Goal: Find specific page/section: Find specific page/section

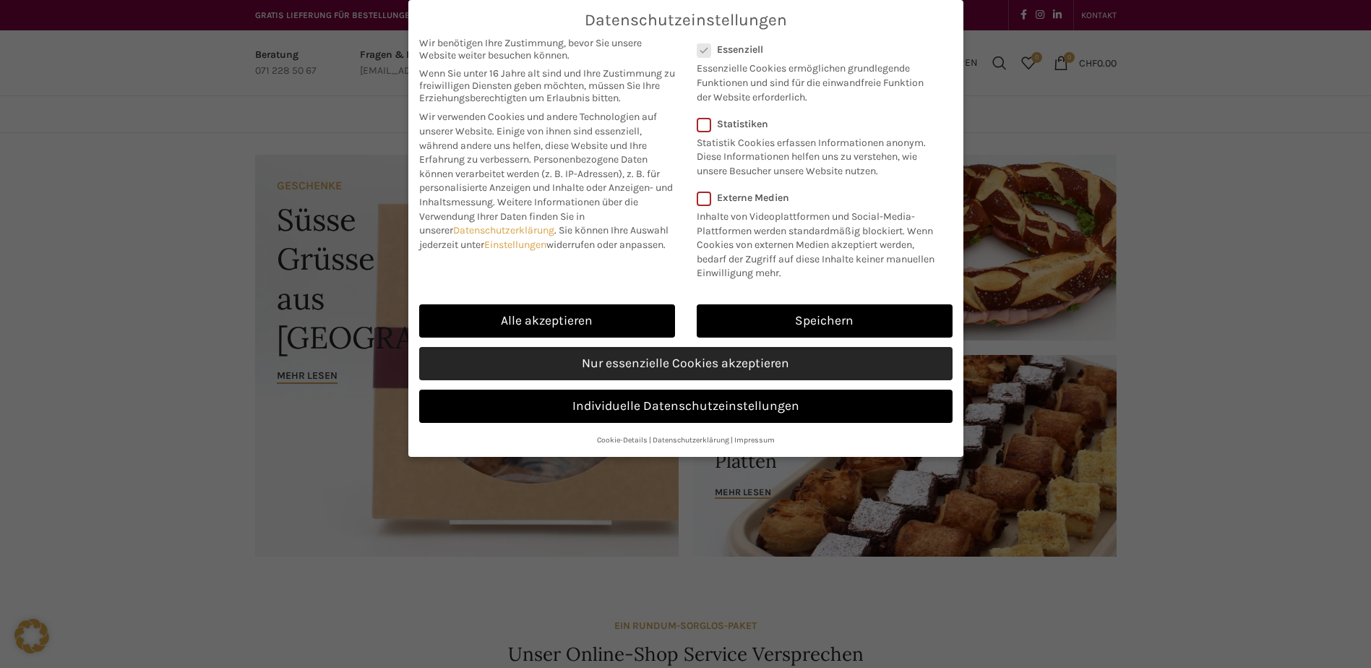
click at [732, 357] on link "Nur essenzielle Cookies akzeptieren" at bounding box center [686, 363] width 534 height 33
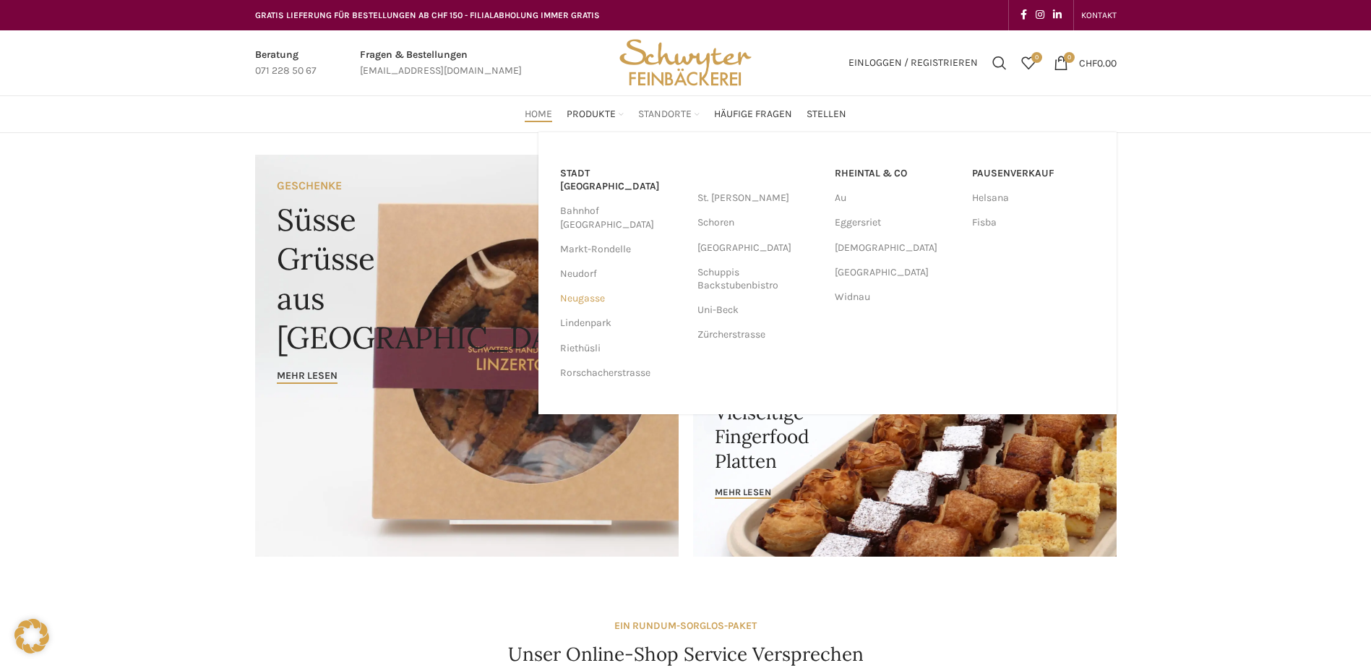
click at [588, 286] on link "Neugasse" at bounding box center [621, 298] width 123 height 25
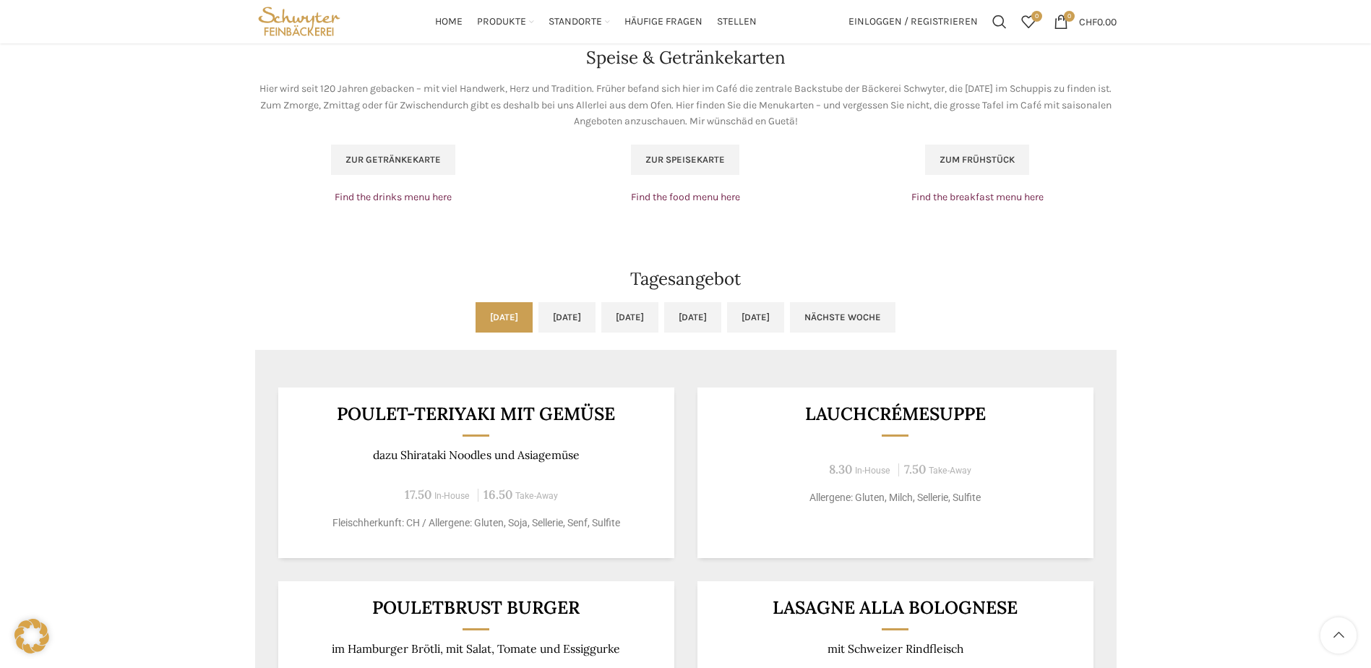
scroll to position [940, 0]
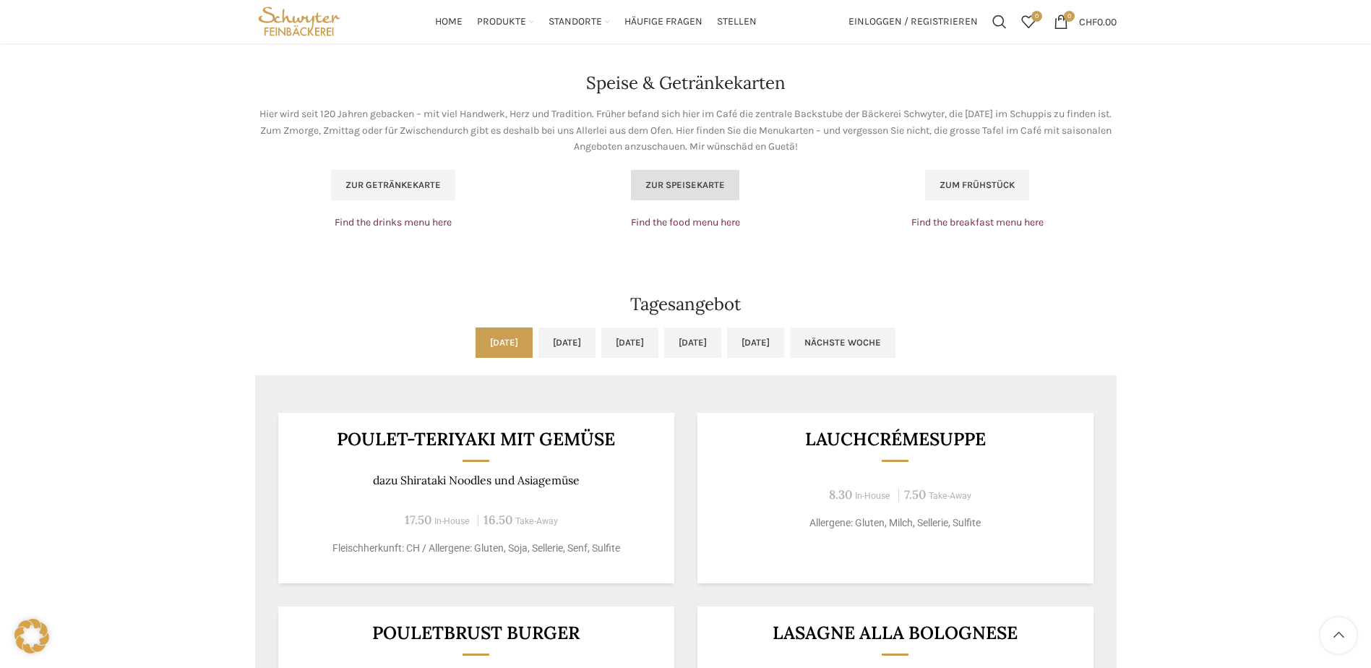
click at [693, 190] on span "Zur Speisekarte" at bounding box center [686, 185] width 80 height 12
